Goal: Navigation & Orientation: Find specific page/section

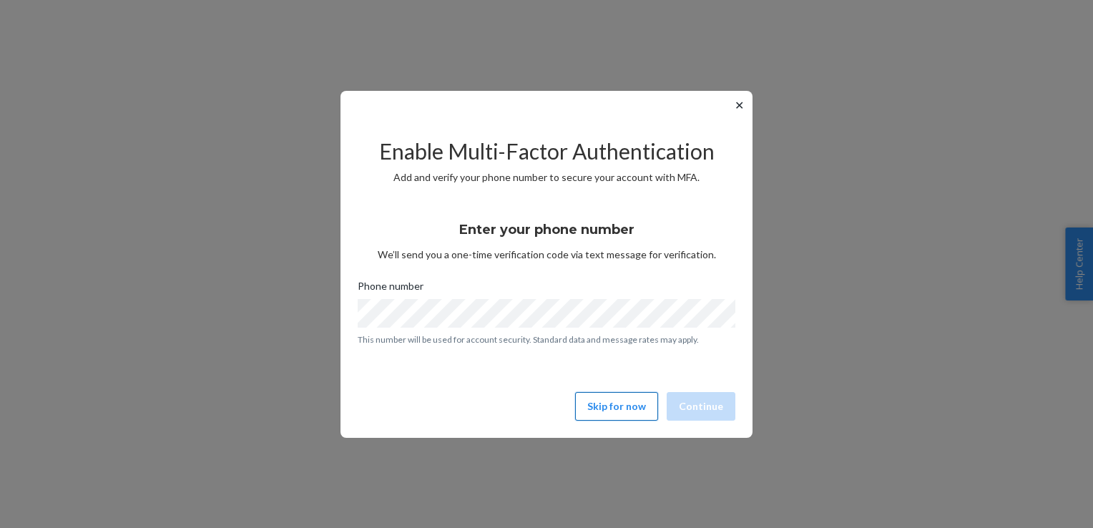
click at [629, 408] on button "Skip for now" at bounding box center [616, 406] width 83 height 29
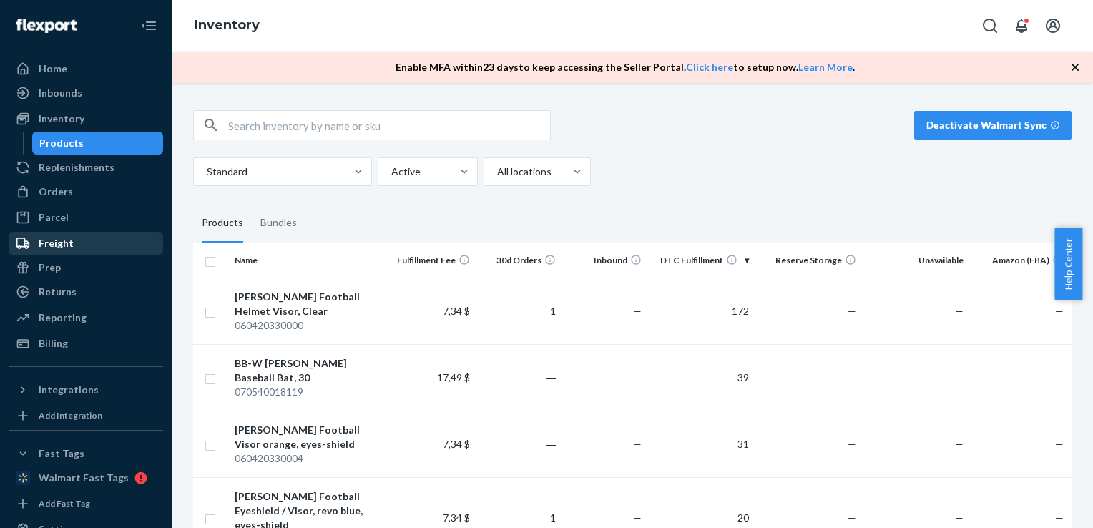
click at [73, 246] on div "Freight" at bounding box center [86, 243] width 152 height 20
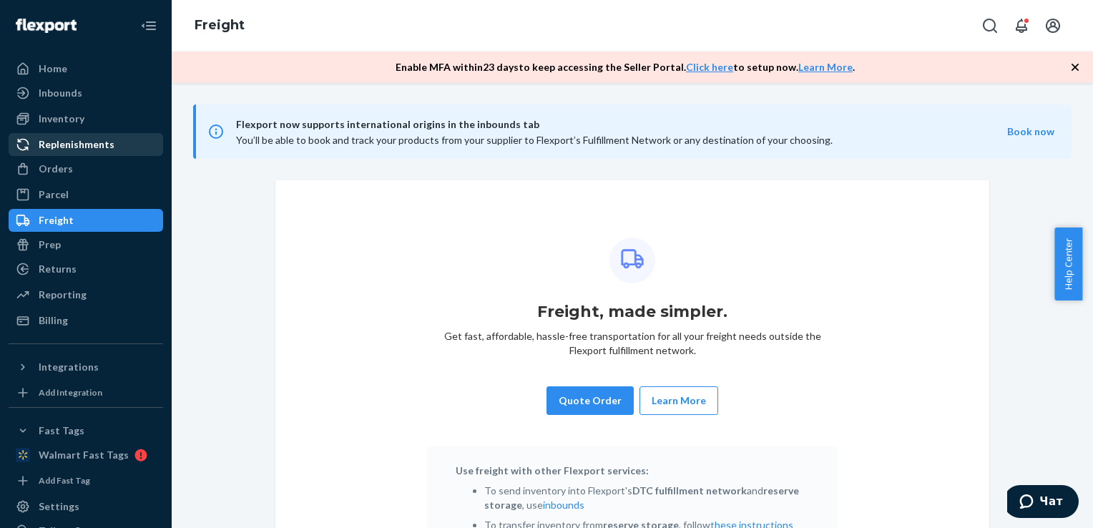
click at [87, 144] on div "Replenishments" at bounding box center [77, 144] width 76 height 14
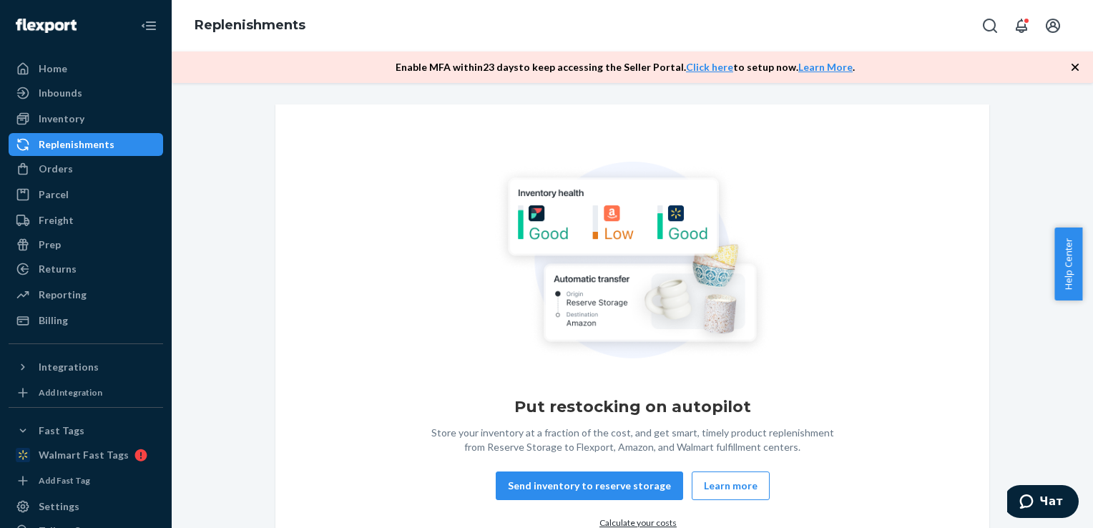
scroll to position [63, 0]
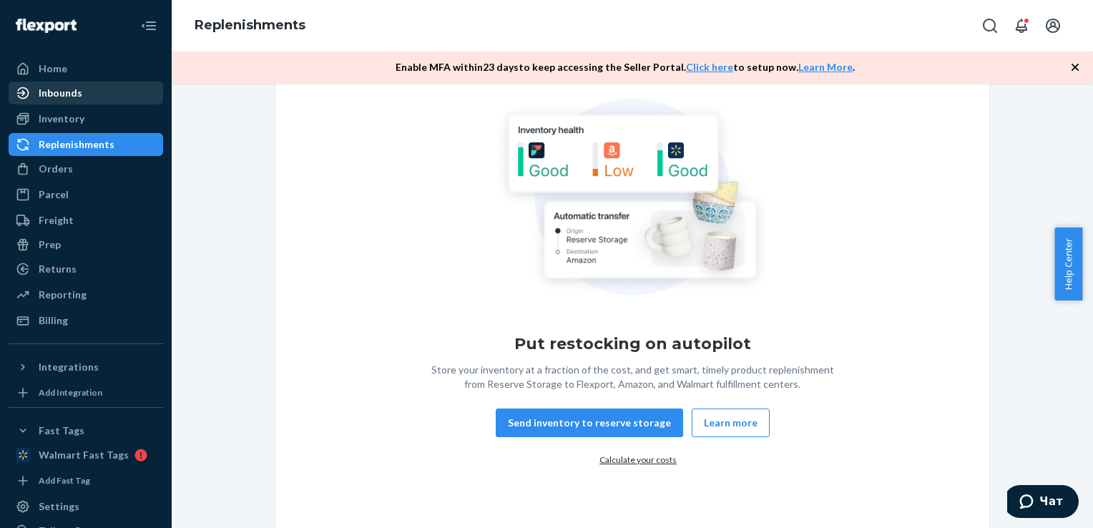
click at [79, 93] on div "Inbounds" at bounding box center [61, 93] width 44 height 14
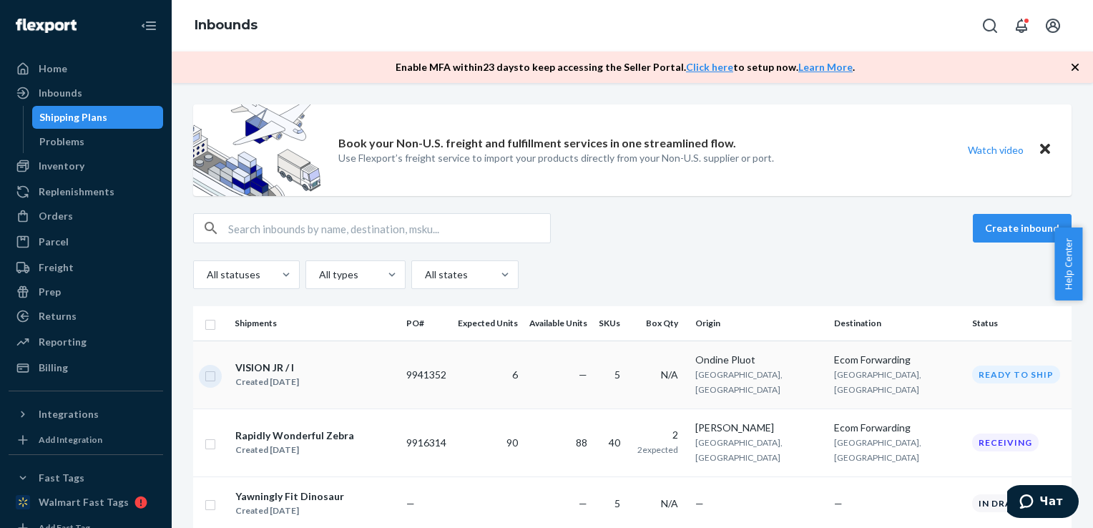
click at [214, 371] on input "checkbox" at bounding box center [210, 374] width 11 height 15
click at [273, 360] on div "VISION JR / I" at bounding box center [267, 367] width 64 height 14
checkbox input "false"
click at [273, 360] on div "VISION JR / I" at bounding box center [267, 367] width 64 height 14
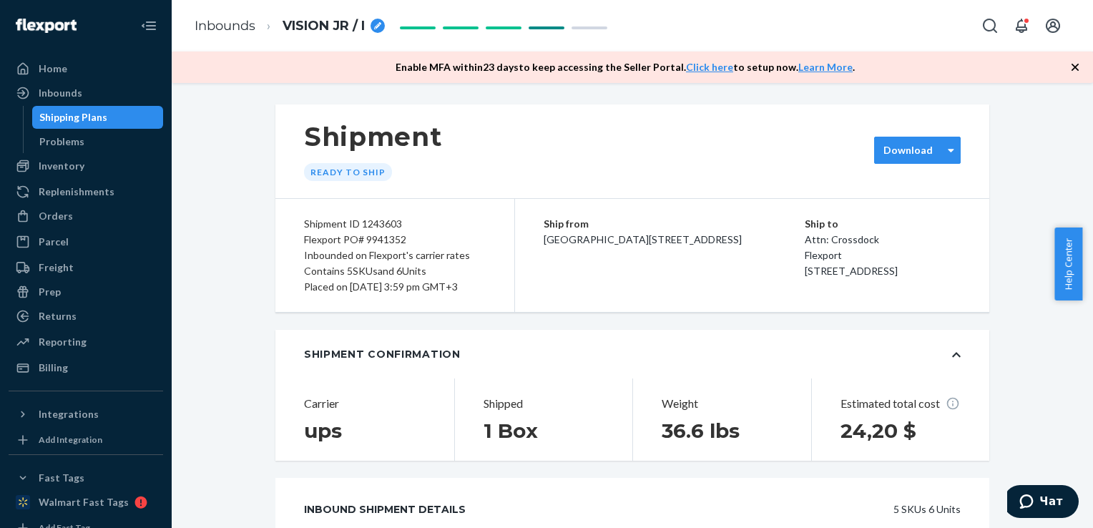
click at [942, 162] on div at bounding box center [951, 150] width 18 height 26
click at [79, 116] on div "Shipping Plans" at bounding box center [73, 117] width 68 height 14
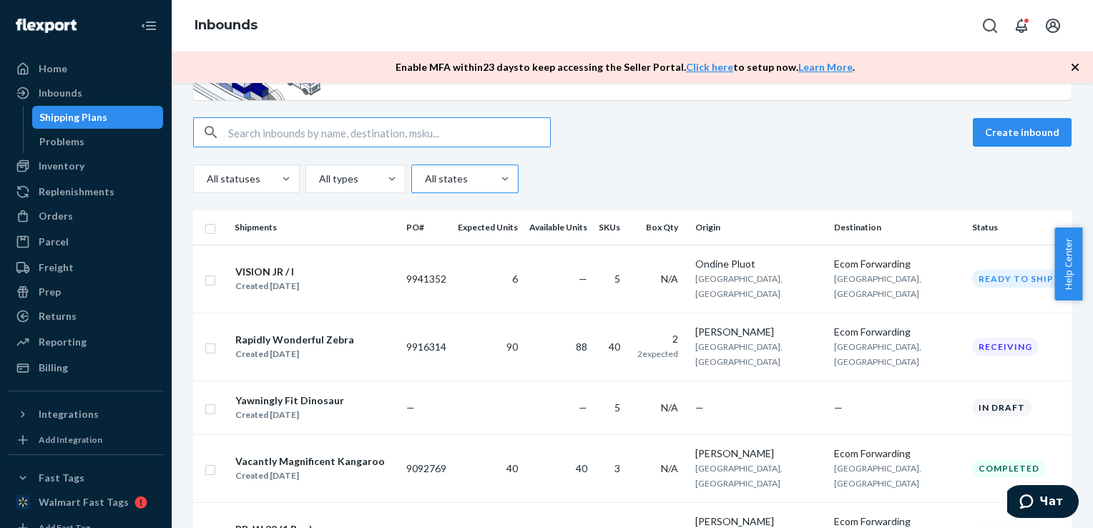
scroll to position [97, 0]
click at [212, 273] on input "checkbox" at bounding box center [210, 277] width 11 height 15
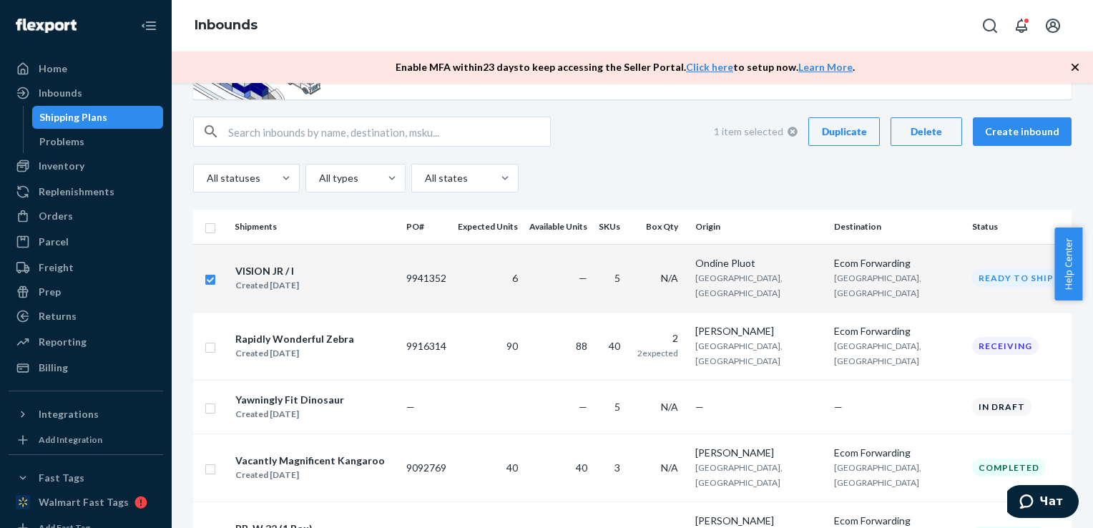
click at [936, 136] on div "Delete" at bounding box center [926, 131] width 47 height 14
checkbox input "false"
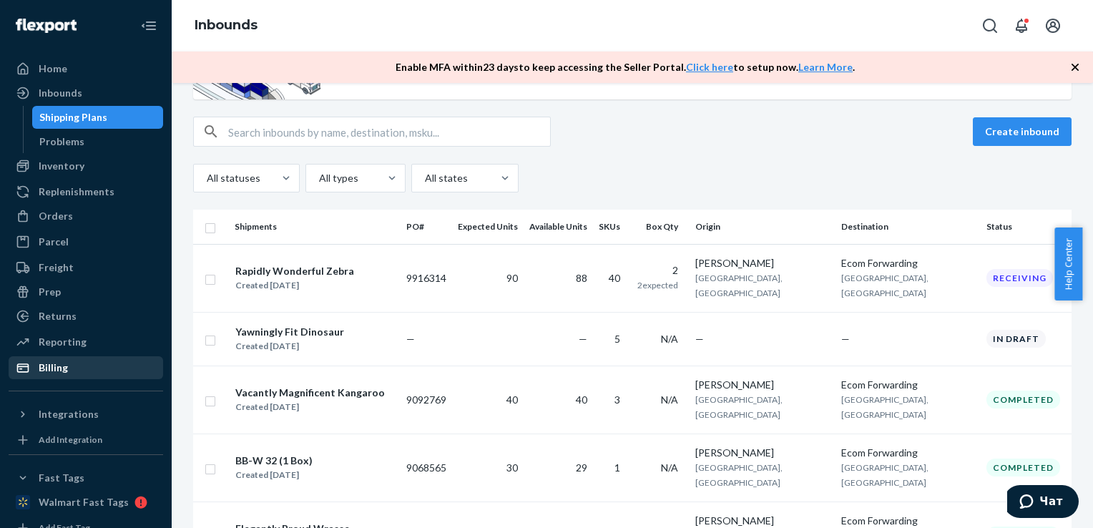
click at [76, 376] on div "Billing" at bounding box center [86, 368] width 152 height 20
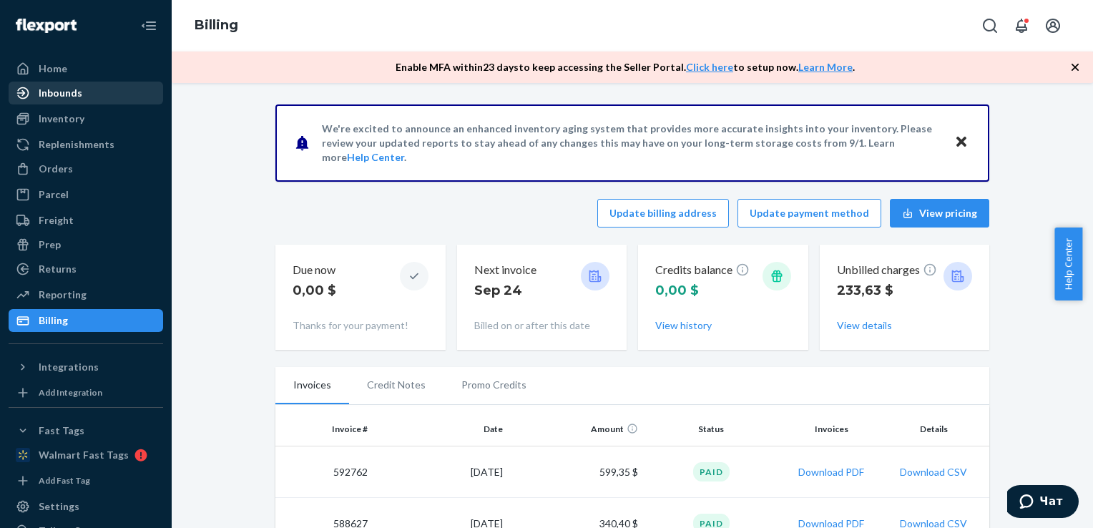
click at [80, 90] on div "Inbounds" at bounding box center [86, 93] width 152 height 20
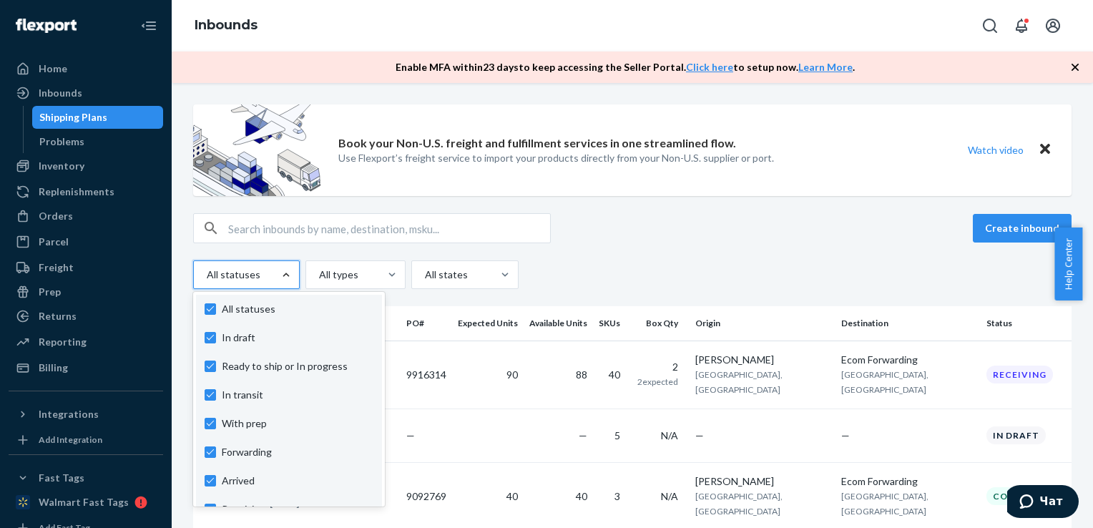
click at [273, 268] on div at bounding box center [286, 275] width 26 height 14
click at [207, 268] on input "option In draft focused, 1 of 10. 10 results available. Use Up and Down to choo…" at bounding box center [205, 275] width 1 height 14
click at [206, 393] on label "In transit" at bounding box center [289, 395] width 169 height 14
checkbox input "false"
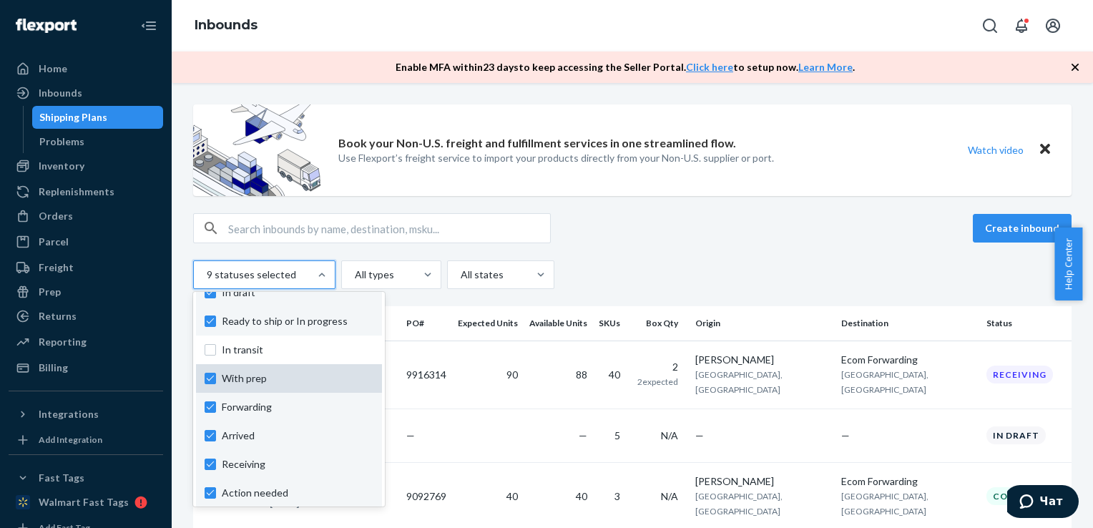
scroll to position [46, 0]
click at [210, 382] on label "With prep" at bounding box center [289, 378] width 169 height 14
checkbox input "false"
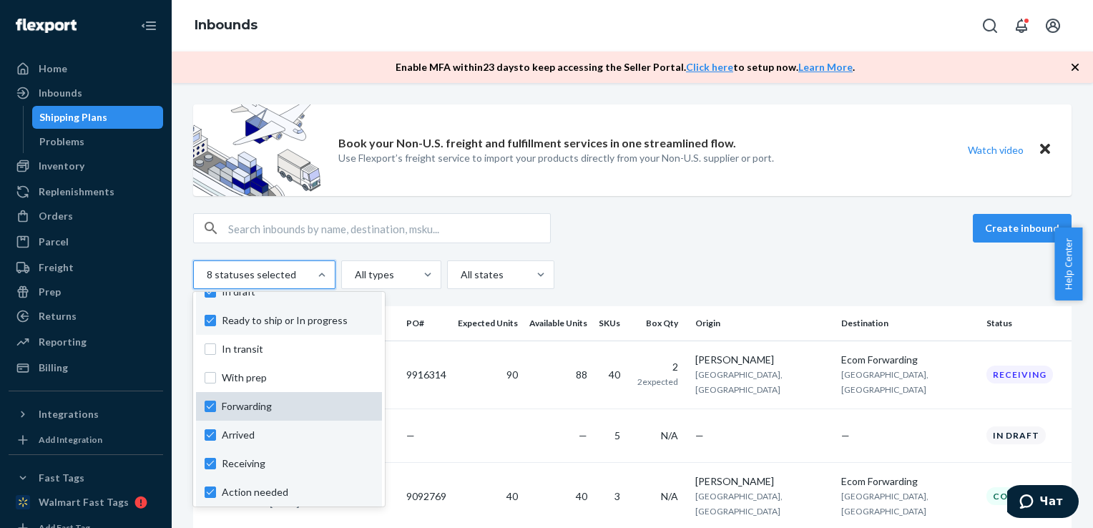
click at [212, 406] on label "Forwarding" at bounding box center [289, 406] width 169 height 14
checkbox input "false"
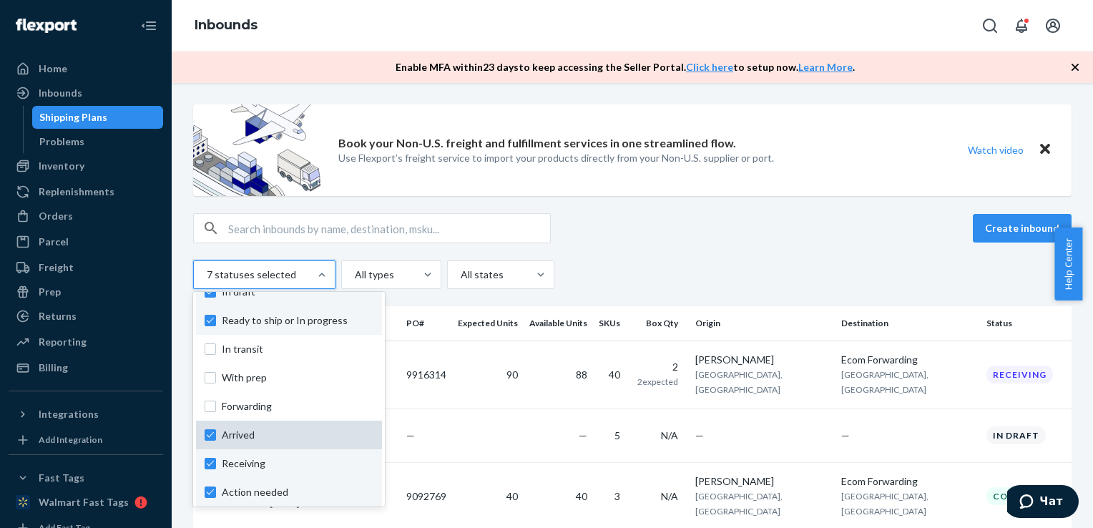
click at [212, 433] on label "Arrived" at bounding box center [289, 435] width 169 height 14
checkbox input "false"
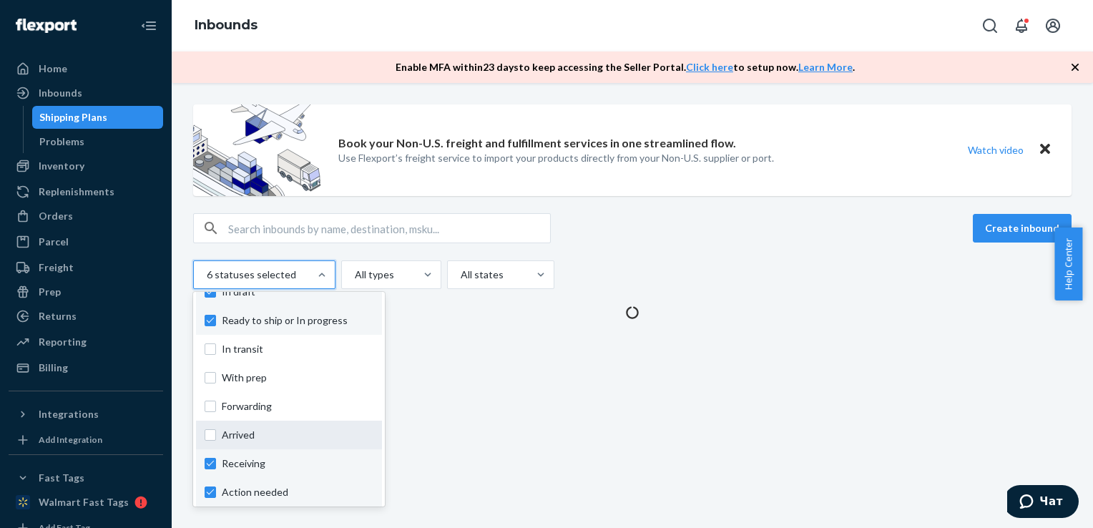
scroll to position [106, 0]
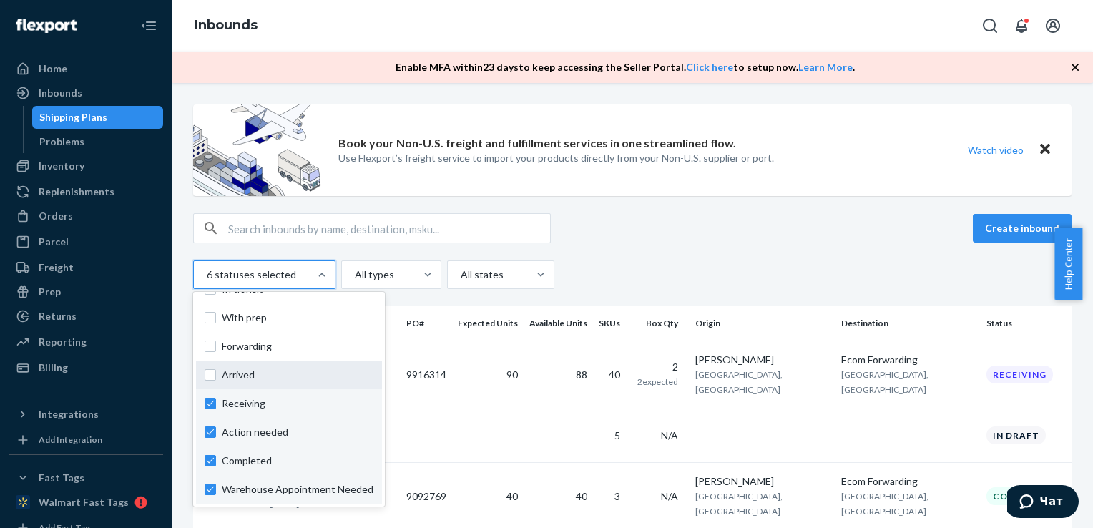
click at [212, 433] on label "Action needed" at bounding box center [289, 432] width 169 height 14
checkbox input "false"
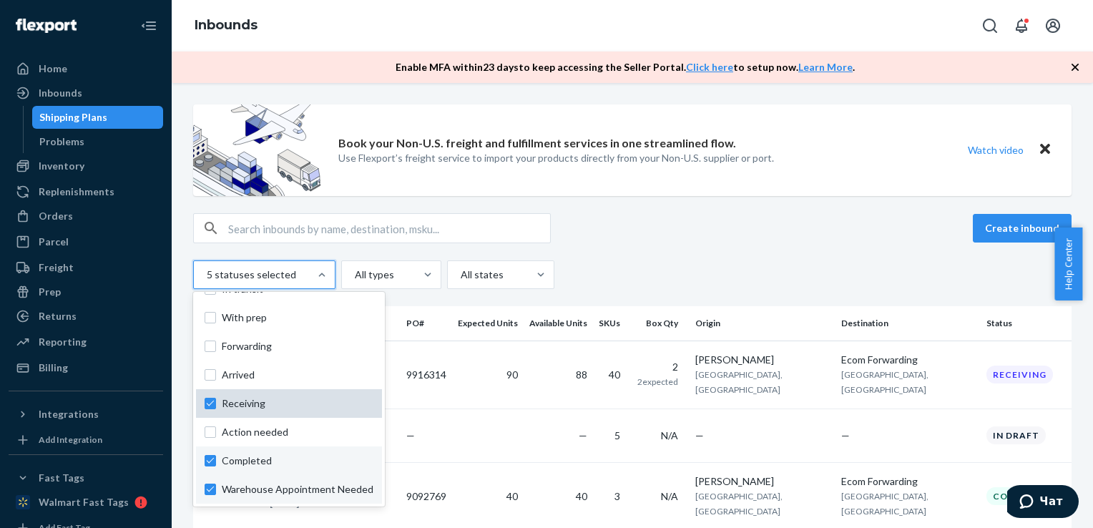
click at [211, 403] on label "Receiving" at bounding box center [289, 403] width 169 height 14
checkbox input "false"
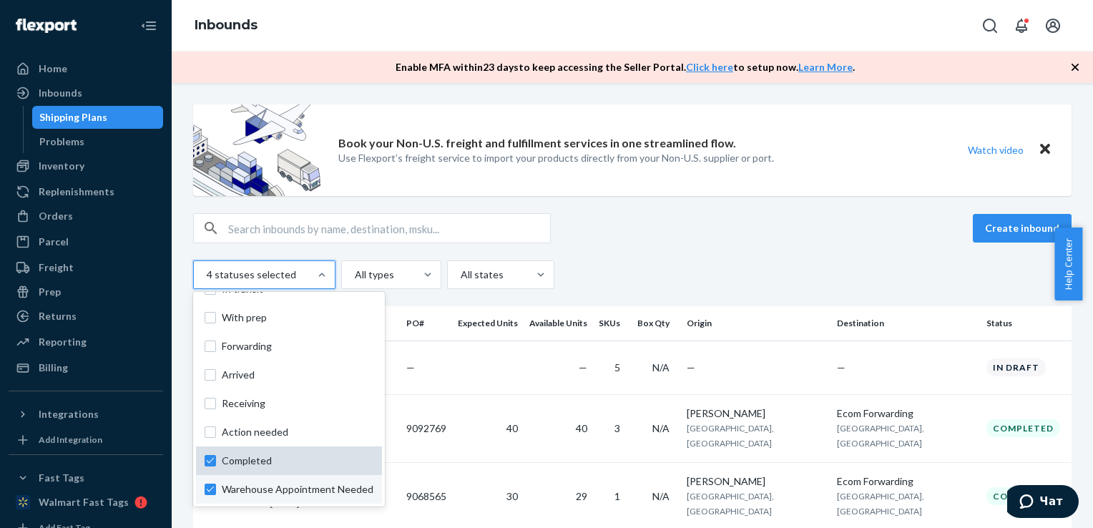
click at [217, 463] on label "Completed" at bounding box center [289, 460] width 169 height 14
checkbox input "false"
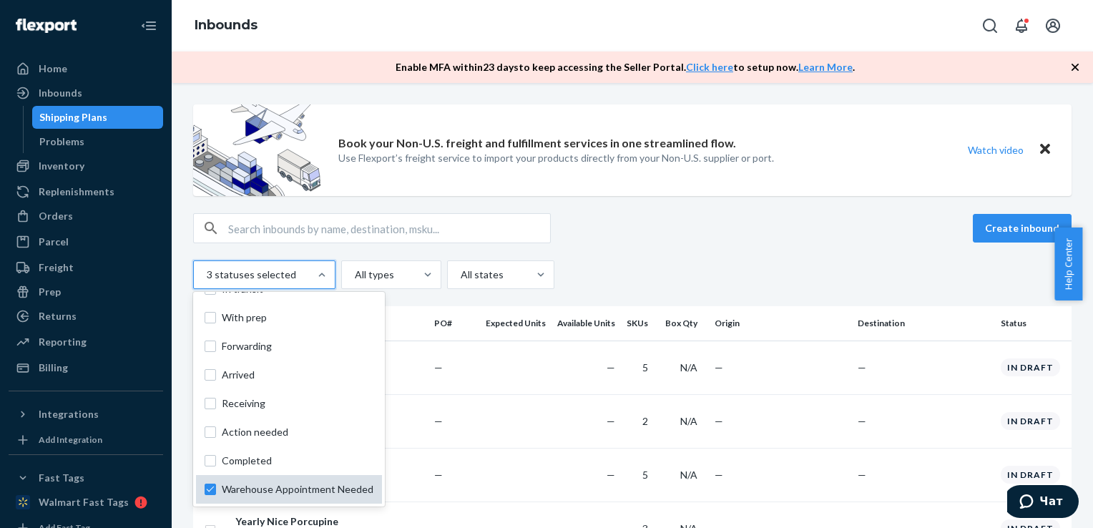
click at [215, 490] on label "Warehouse Appointment Needed" at bounding box center [289, 489] width 169 height 14
checkbox input "false"
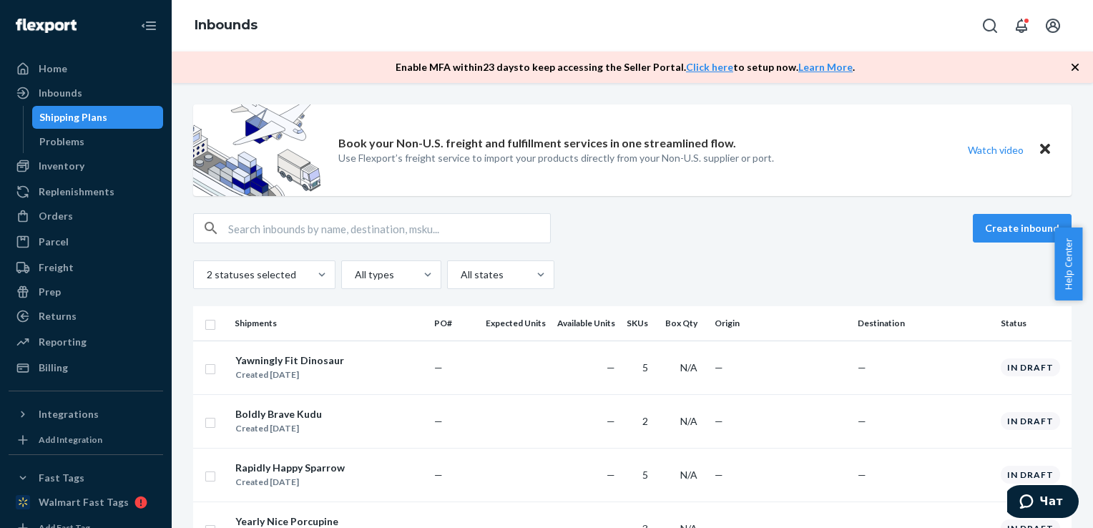
click at [641, 258] on div "Create inbound 2 statuses selected All types All states" at bounding box center [632, 251] width 878 height 76
click at [415, 270] on div at bounding box center [428, 275] width 26 height 14
click at [355, 270] on input "All types" at bounding box center [353, 275] width 1 height 14
click at [484, 278] on div at bounding box center [499, 274] width 80 height 17
click at [461, 278] on input "option All states focused, 1 of 2. 2 results available. Use Up and Down to choo…" at bounding box center [459, 275] width 1 height 14
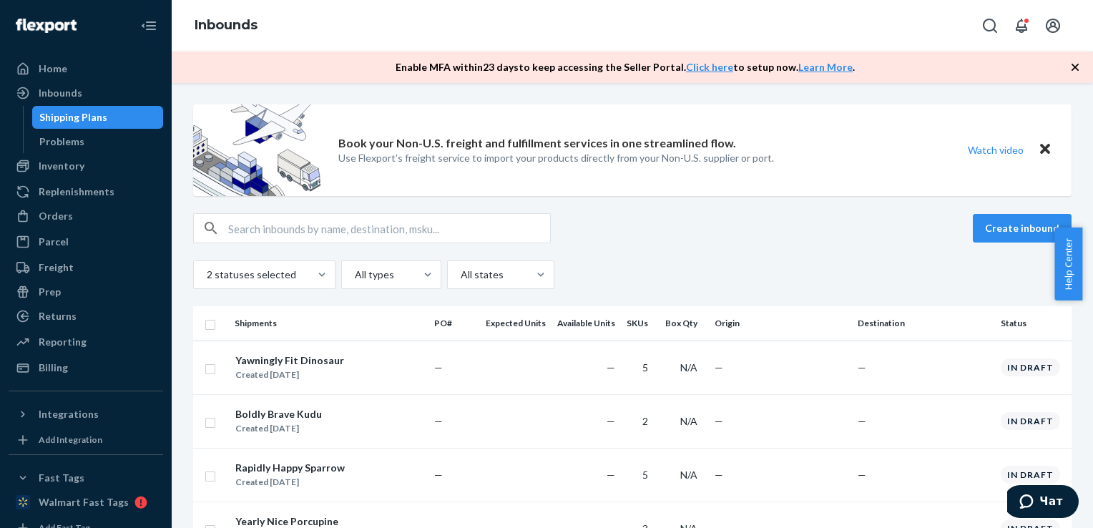
click at [603, 259] on div "Create inbound 2 statuses selected All types All states" at bounding box center [632, 251] width 878 height 76
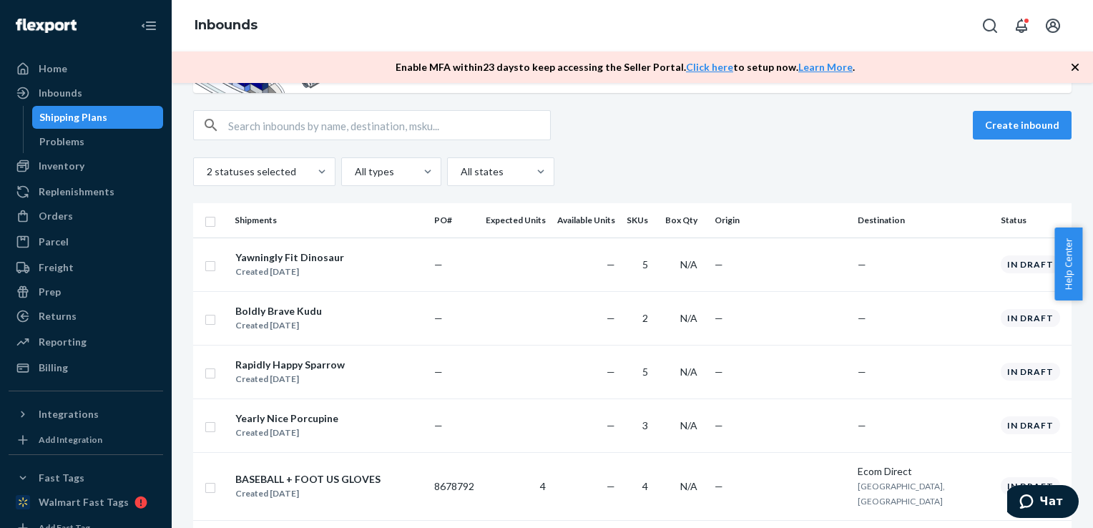
scroll to position [0, 0]
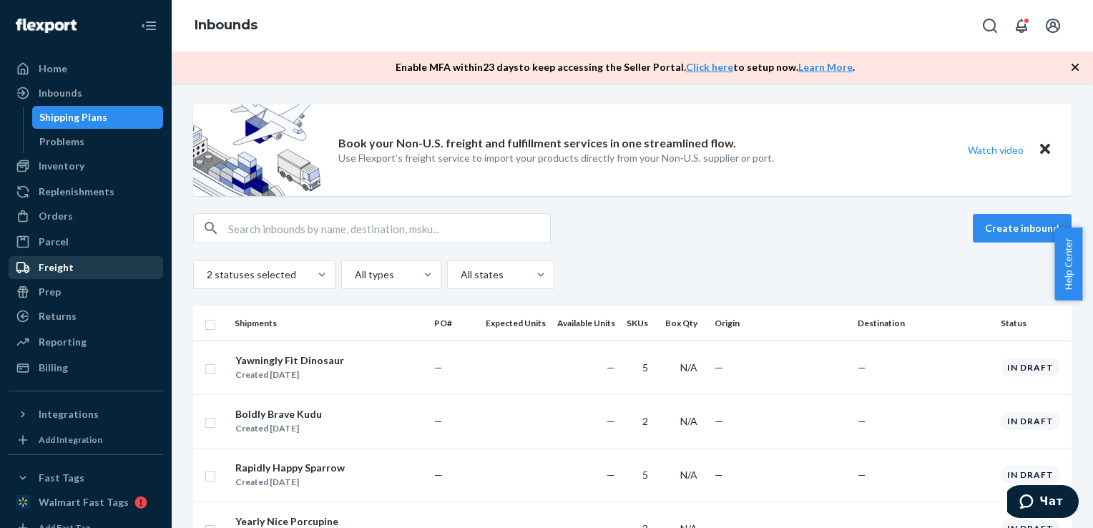
click at [74, 265] on div "Freight" at bounding box center [86, 267] width 152 height 20
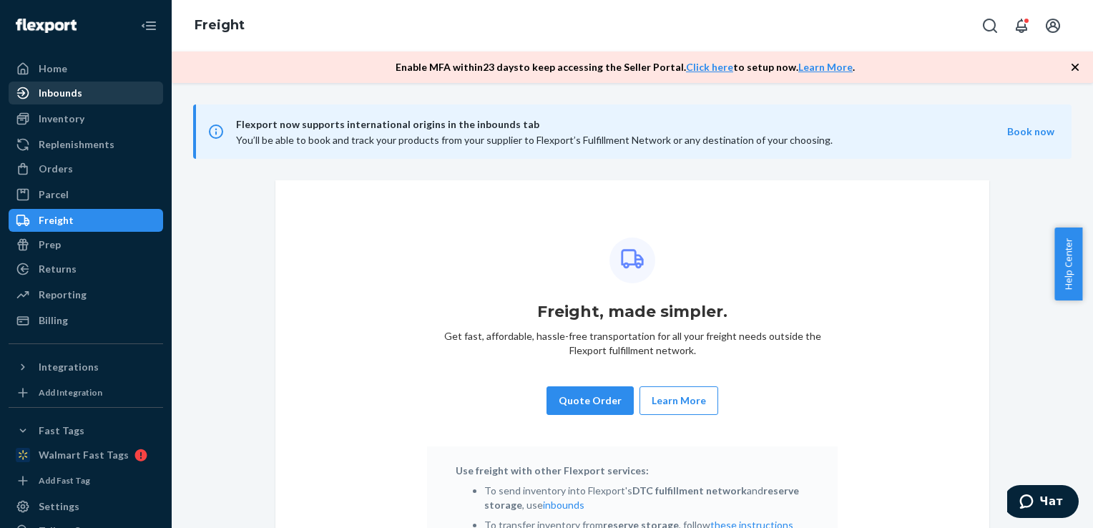
click at [71, 98] on div "Inbounds" at bounding box center [61, 93] width 44 height 14
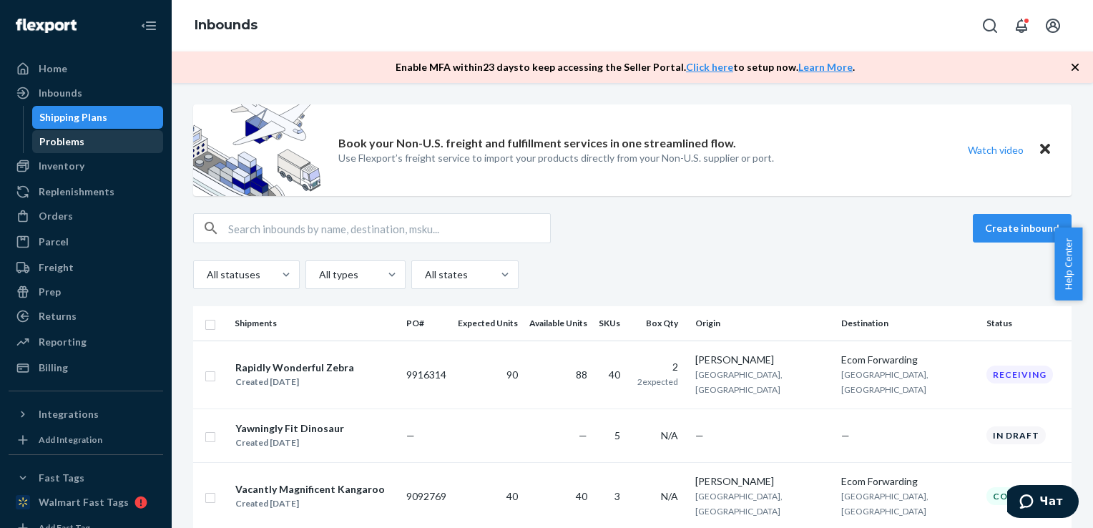
click at [101, 140] on div "Problems" at bounding box center [98, 142] width 129 height 20
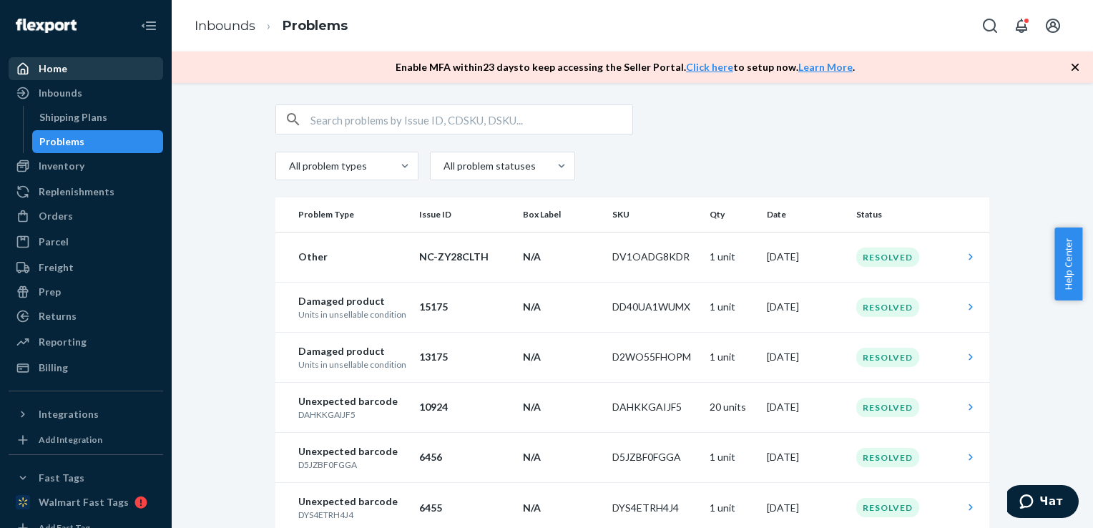
click at [69, 67] on div "Home" at bounding box center [86, 69] width 152 height 20
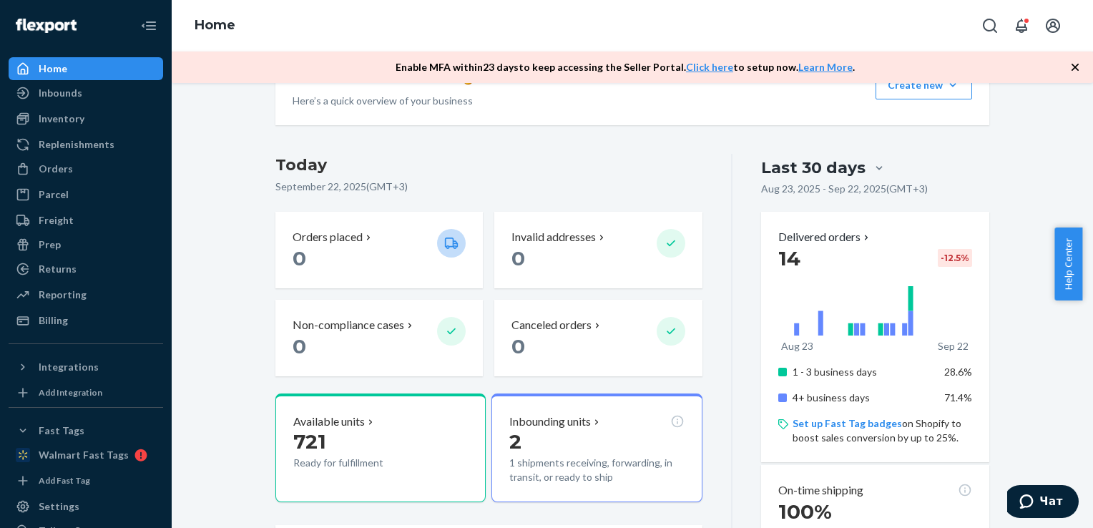
scroll to position [250, 0]
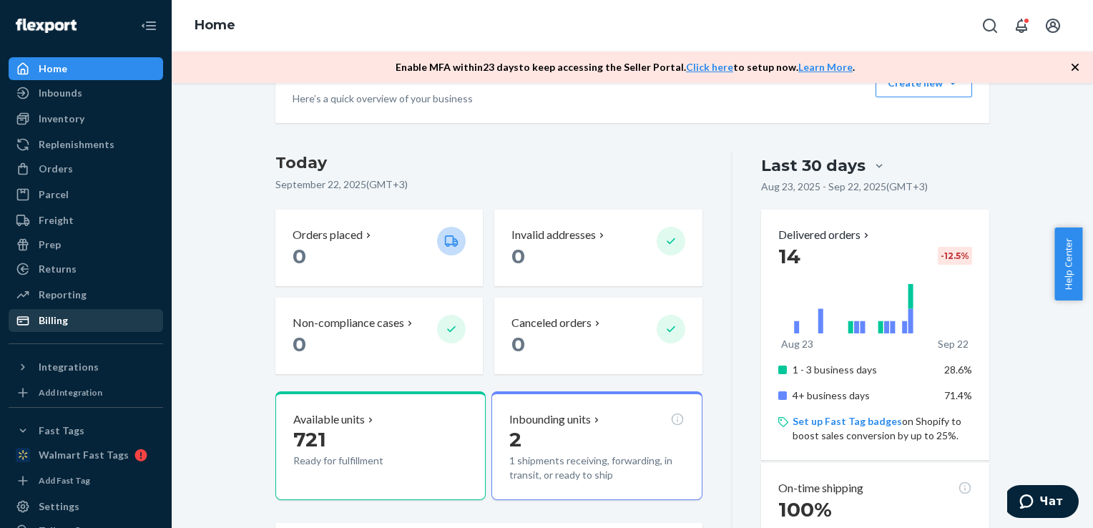
click at [82, 319] on div "Billing" at bounding box center [86, 320] width 152 height 20
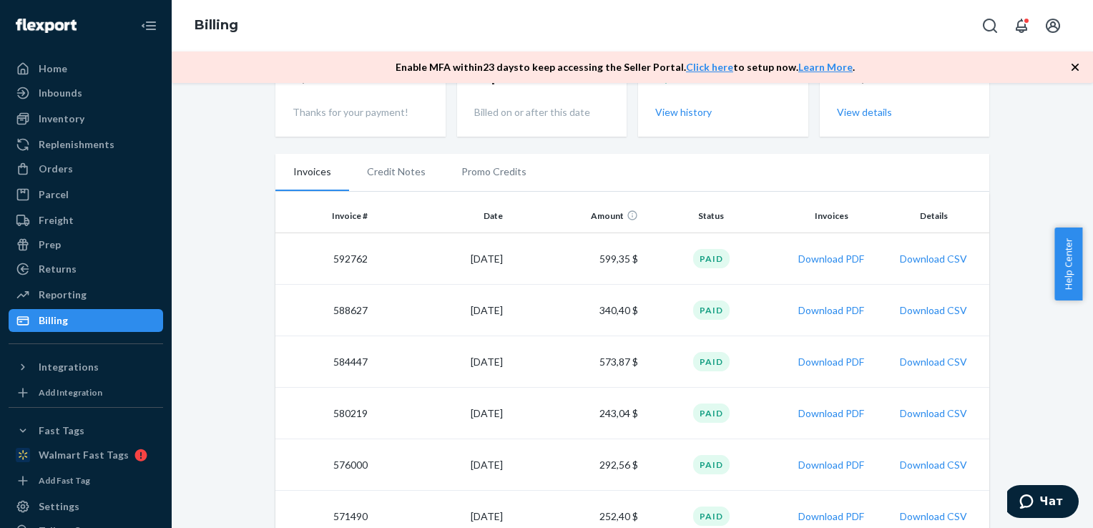
scroll to position [212, 0]
click at [89, 244] on div "Prep" at bounding box center [86, 245] width 152 height 20
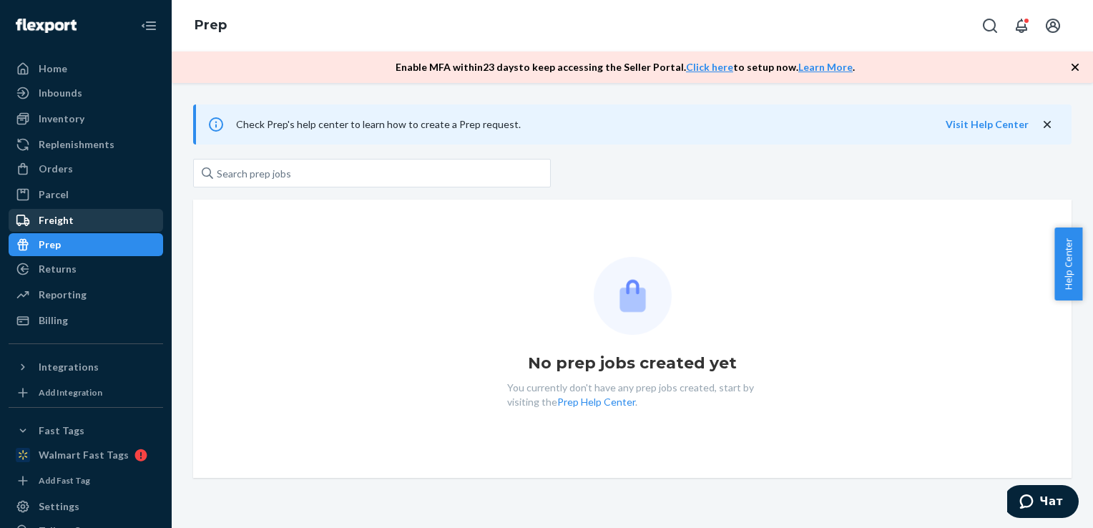
click at [87, 220] on div "Freight" at bounding box center [86, 220] width 152 height 20
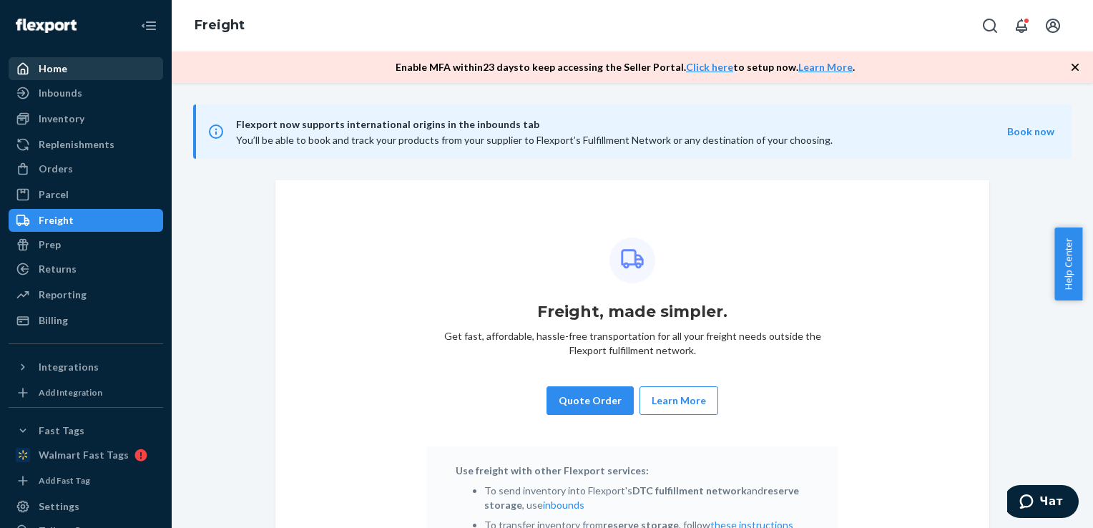
click at [74, 67] on div "Home" at bounding box center [86, 69] width 152 height 20
